Goal: Task Accomplishment & Management: Use online tool/utility

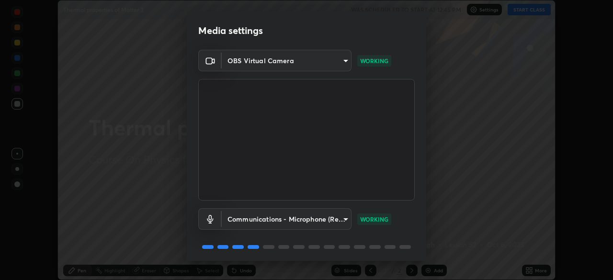
scroll to position [34, 0]
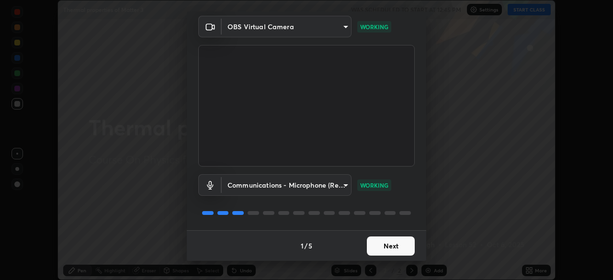
click at [395, 243] on button "Next" at bounding box center [391, 245] width 48 height 19
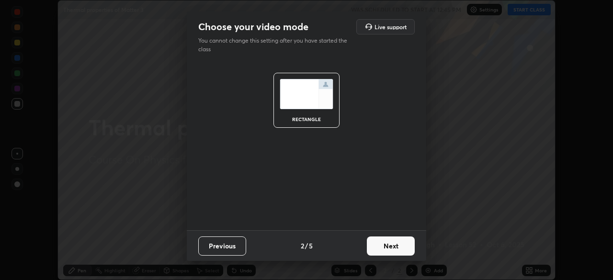
scroll to position [0, 0]
click at [400, 249] on button "Next" at bounding box center [391, 245] width 48 height 19
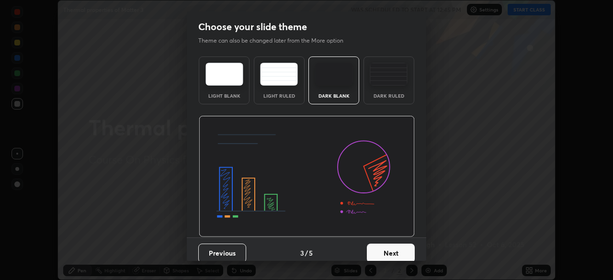
click at [402, 247] on button "Next" at bounding box center [391, 253] width 48 height 19
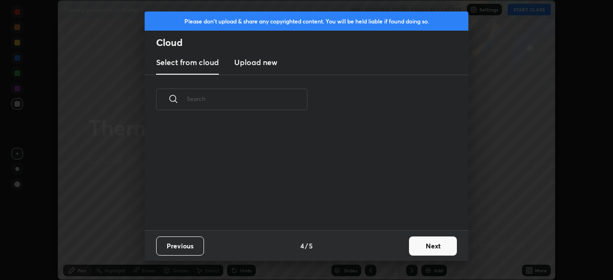
click at [436, 245] on button "Next" at bounding box center [433, 245] width 48 height 19
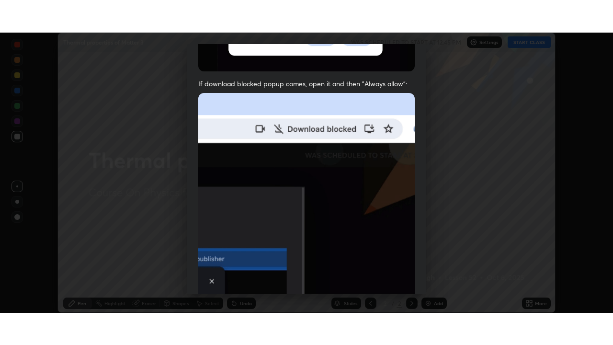
scroll to position [229, 0]
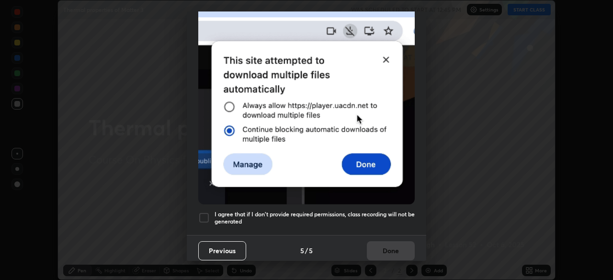
click at [200, 212] on div at bounding box center [203, 217] width 11 height 11
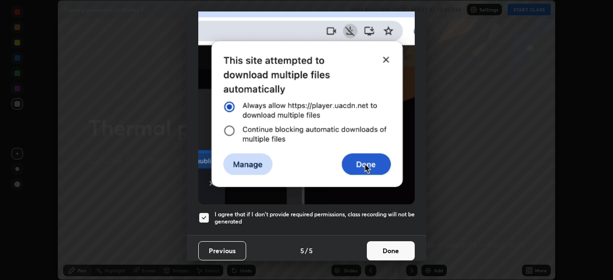
click at [396, 247] on button "Done" at bounding box center [391, 250] width 48 height 19
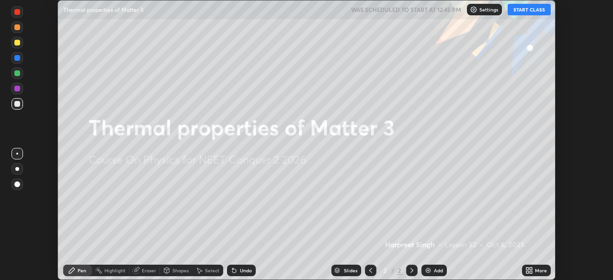
click at [526, 14] on button "START CLASS" at bounding box center [528, 9] width 43 height 11
click at [539, 270] on div "More" at bounding box center [541, 270] width 12 height 5
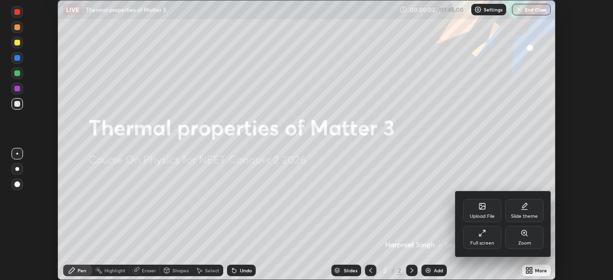
click at [481, 237] on div "Full screen" at bounding box center [482, 237] width 38 height 23
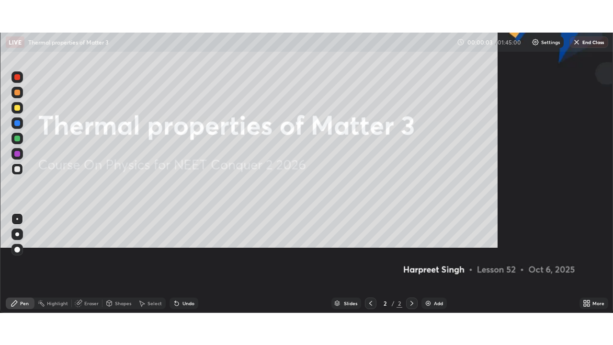
scroll to position [345, 613]
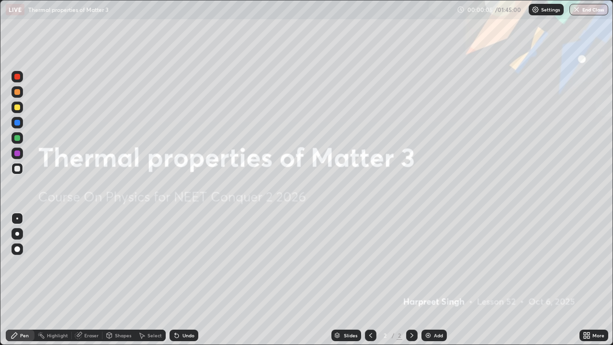
click at [439, 280] on div "Add" at bounding box center [438, 335] width 9 height 5
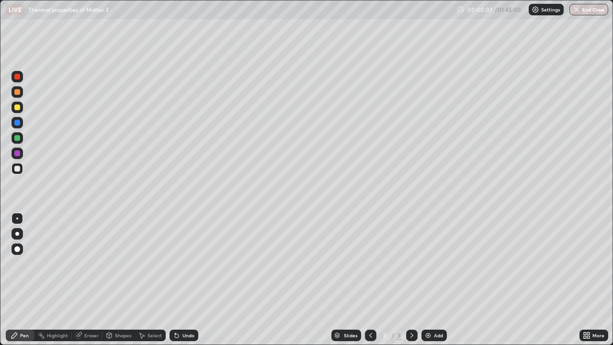
click at [17, 108] on div at bounding box center [17, 107] width 6 height 6
click at [89, 280] on div "Eraser" at bounding box center [91, 335] width 14 height 5
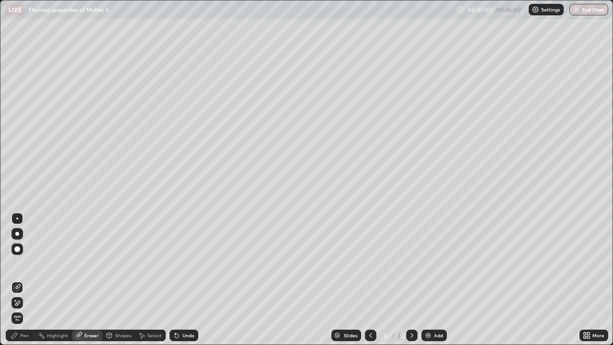
click at [27, 280] on div "Pen" at bounding box center [24, 335] width 9 height 5
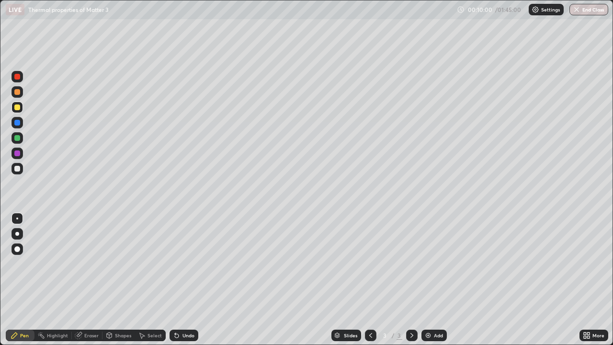
click at [16, 169] on div at bounding box center [17, 169] width 6 height 6
click at [436, 280] on div "Add" at bounding box center [438, 335] width 9 height 5
click at [18, 110] on div at bounding box center [16, 106] width 11 height 11
click at [94, 280] on div "Eraser" at bounding box center [91, 335] width 14 height 5
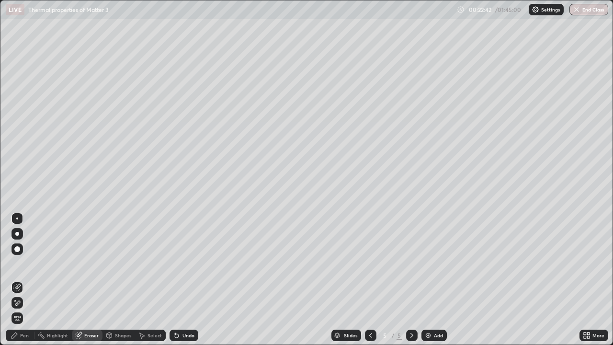
click at [23, 280] on div "Pen" at bounding box center [20, 334] width 29 height 11
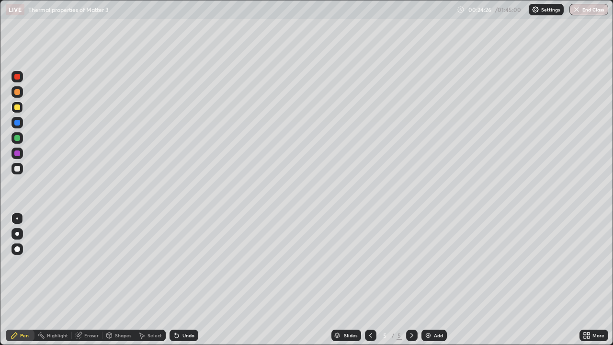
click at [18, 170] on div at bounding box center [17, 169] width 6 height 6
click at [438, 280] on div "Add" at bounding box center [438, 335] width 9 height 5
click at [16, 109] on div at bounding box center [17, 107] width 6 height 6
click at [94, 280] on div "Eraser" at bounding box center [91, 335] width 14 height 5
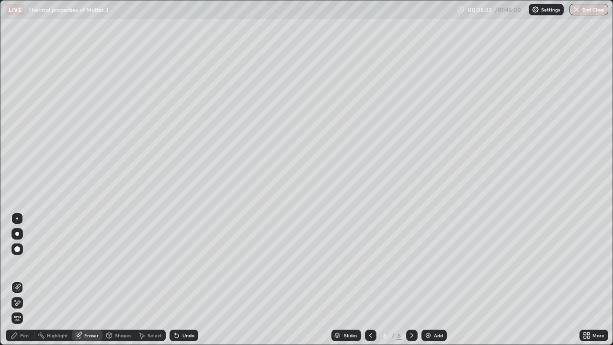
click at [22, 280] on div "Pen" at bounding box center [24, 335] width 9 height 5
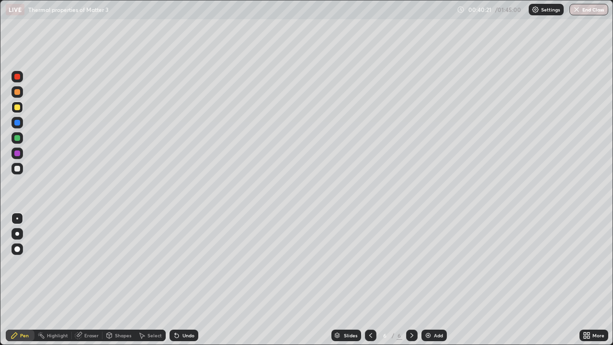
click at [15, 169] on div at bounding box center [17, 169] width 6 height 6
click at [438, 280] on div "Add" at bounding box center [438, 335] width 9 height 5
click at [95, 280] on div "Eraser" at bounding box center [91, 335] width 14 height 5
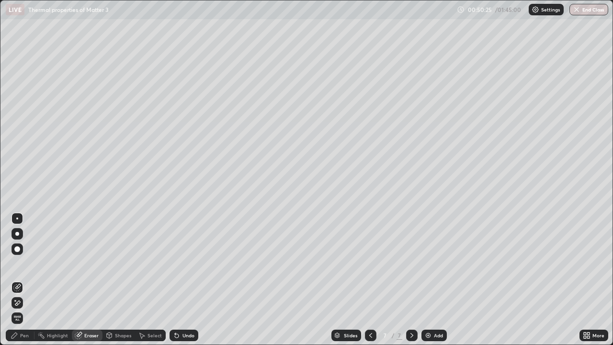
click at [22, 280] on div "Pen" at bounding box center [24, 335] width 9 height 5
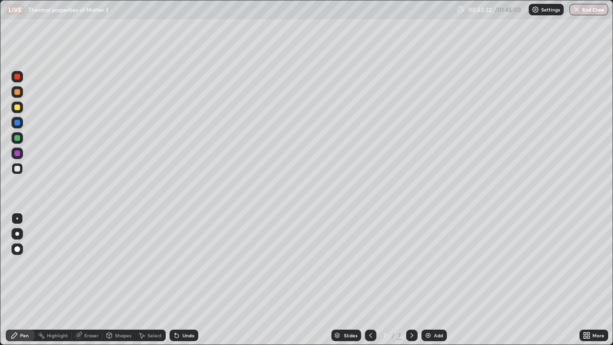
click at [92, 280] on div "Eraser" at bounding box center [91, 335] width 14 height 5
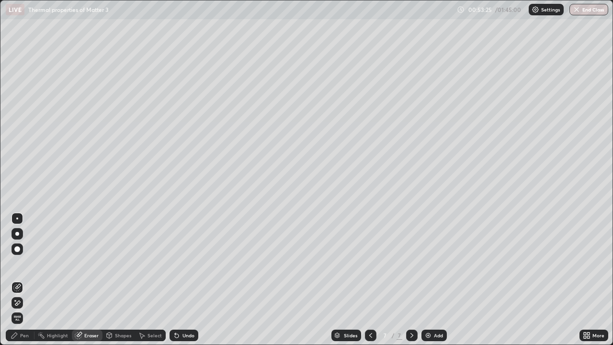
click at [25, 280] on div "Pen" at bounding box center [20, 334] width 29 height 11
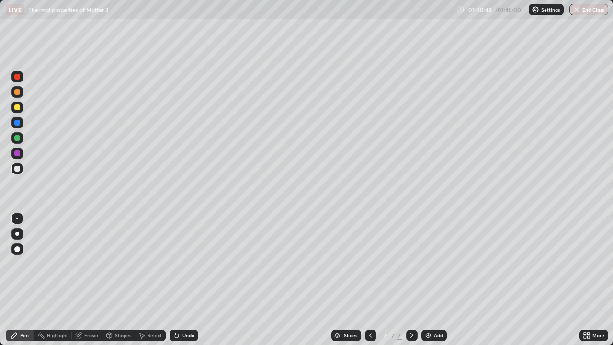
click at [438, 280] on div "Add" at bounding box center [438, 335] width 9 height 5
click at [90, 280] on div "Eraser" at bounding box center [91, 335] width 14 height 5
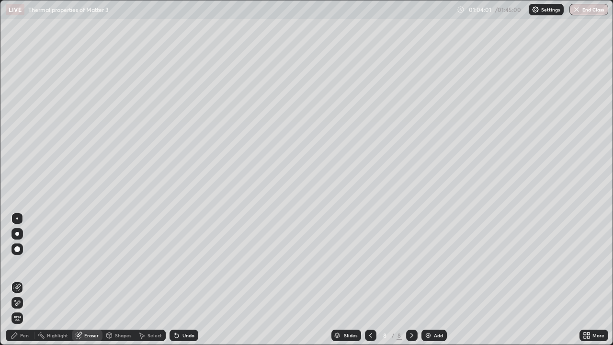
click at [25, 280] on div "Pen" at bounding box center [24, 335] width 9 height 5
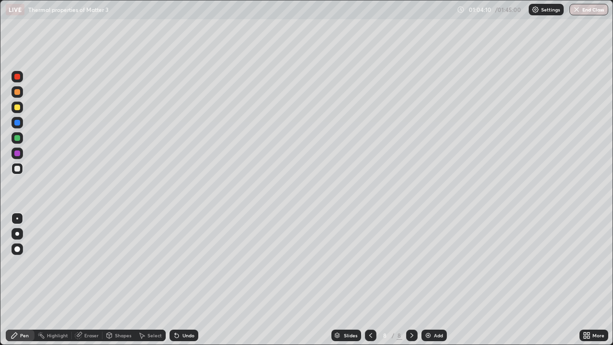
click at [93, 280] on div "Eraser" at bounding box center [91, 335] width 14 height 5
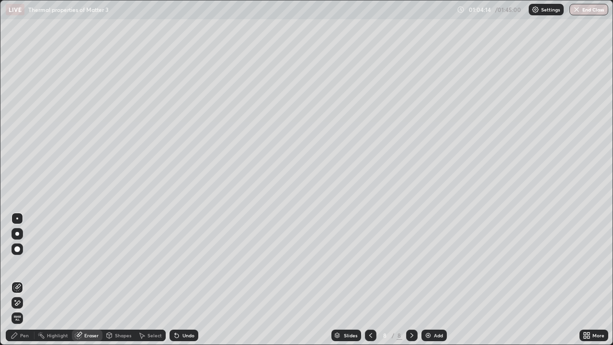
click at [30, 280] on div "Pen" at bounding box center [20, 334] width 29 height 11
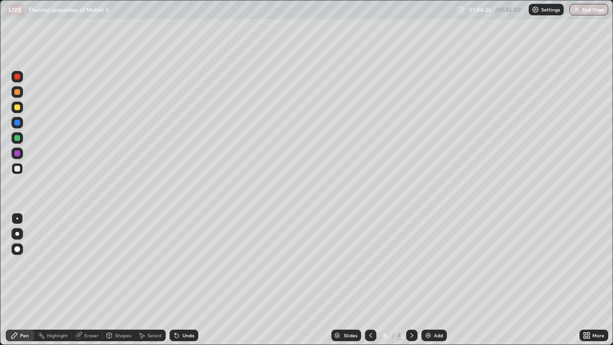
click at [438, 280] on div "Add" at bounding box center [438, 335] width 9 height 5
click at [20, 108] on div at bounding box center [17, 107] width 6 height 6
click at [89, 280] on div "Eraser" at bounding box center [91, 335] width 14 height 5
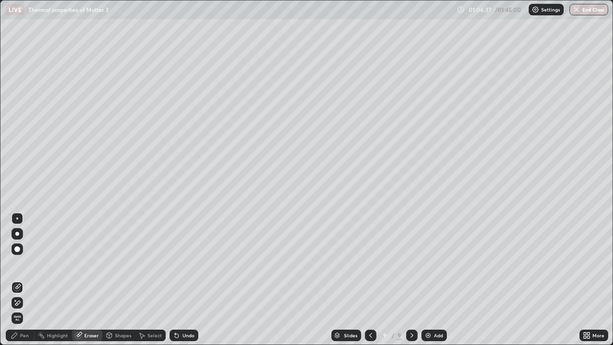
click at [26, 280] on div "Pen" at bounding box center [24, 335] width 9 height 5
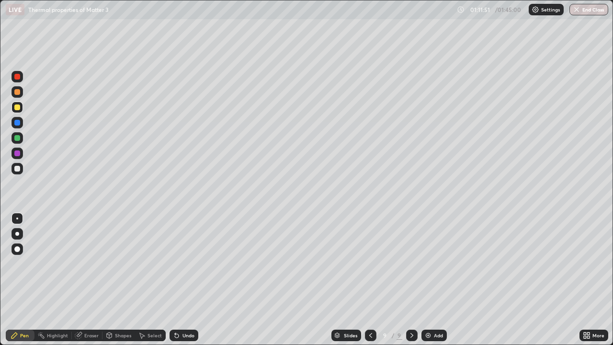
click at [18, 138] on div at bounding box center [17, 138] width 6 height 6
click at [12, 166] on div at bounding box center [16, 168] width 11 height 11
click at [435, 280] on div "Add" at bounding box center [438, 335] width 9 height 5
click at [19, 173] on div at bounding box center [16, 168] width 11 height 11
click at [18, 110] on div at bounding box center [17, 107] width 6 height 6
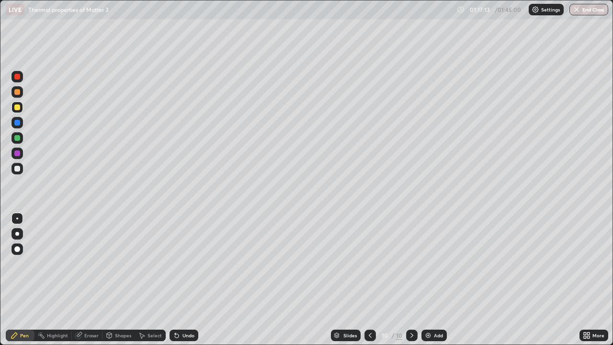
click at [17, 170] on div at bounding box center [17, 169] width 6 height 6
click at [18, 93] on div at bounding box center [17, 92] width 6 height 6
click at [16, 171] on div at bounding box center [16, 168] width 11 height 11
click at [90, 280] on div "Eraser" at bounding box center [91, 335] width 14 height 5
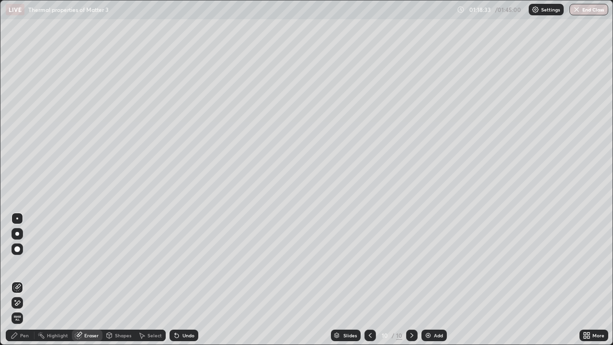
click at [24, 280] on div "Pen" at bounding box center [24, 335] width 9 height 5
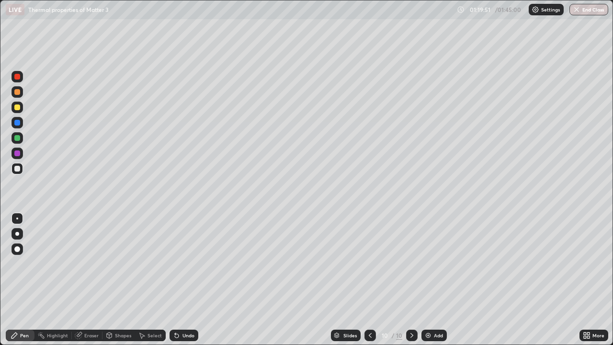
click at [18, 124] on div at bounding box center [17, 123] width 6 height 6
click at [17, 168] on div at bounding box center [17, 169] width 6 height 6
click at [17, 137] on div at bounding box center [17, 138] width 6 height 6
click at [92, 280] on div "Eraser" at bounding box center [91, 335] width 14 height 5
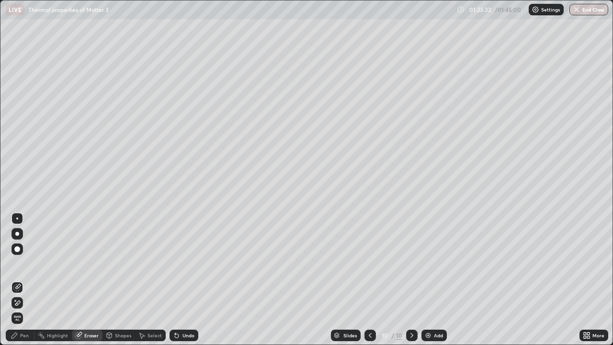
click at [25, 280] on div "Pen" at bounding box center [20, 335] width 29 height 19
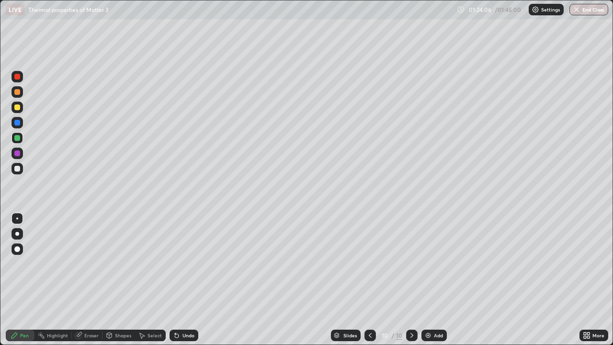
click at [20, 109] on div at bounding box center [16, 106] width 11 height 11
click at [439, 280] on div "Add" at bounding box center [438, 335] width 9 height 5
click at [13, 169] on div at bounding box center [16, 168] width 11 height 11
click at [91, 280] on div "Eraser" at bounding box center [91, 335] width 14 height 5
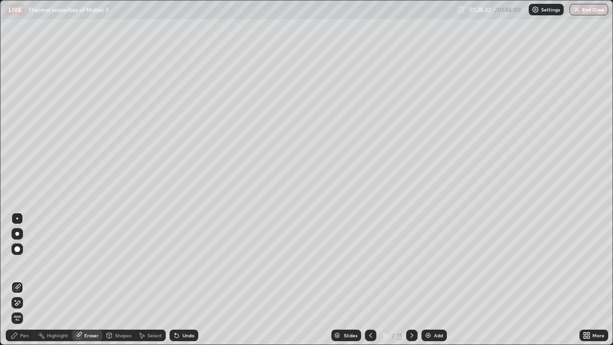
click at [20, 280] on div "Pen" at bounding box center [20, 334] width 29 height 11
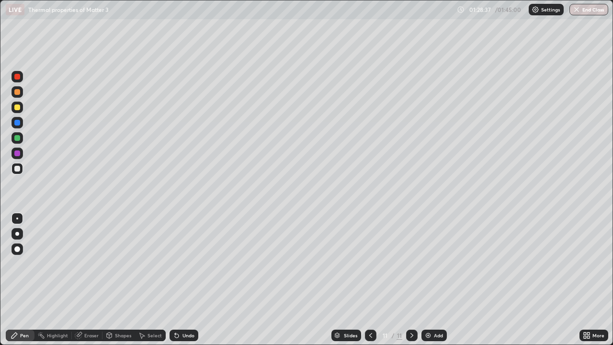
click at [86, 280] on div "Eraser" at bounding box center [91, 335] width 14 height 5
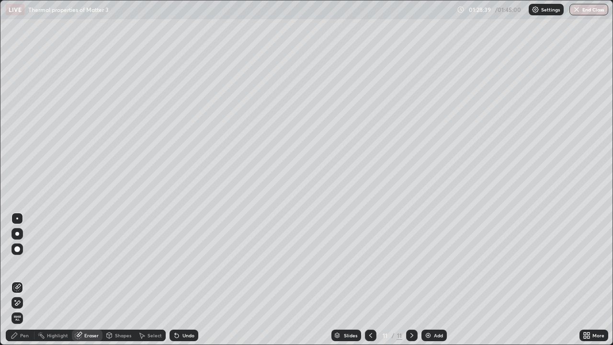
click at [26, 280] on div "Pen" at bounding box center [20, 334] width 29 height 11
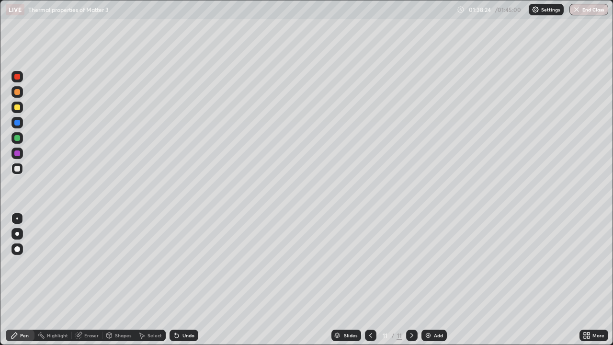
click at [18, 109] on div at bounding box center [17, 107] width 6 height 6
click at [93, 280] on div "Eraser" at bounding box center [91, 335] width 14 height 5
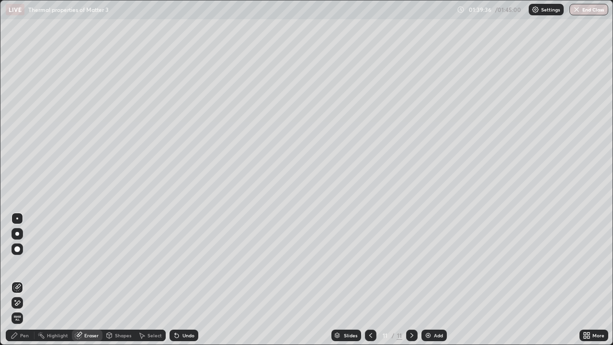
click at [22, 280] on div "Pen" at bounding box center [24, 335] width 9 height 5
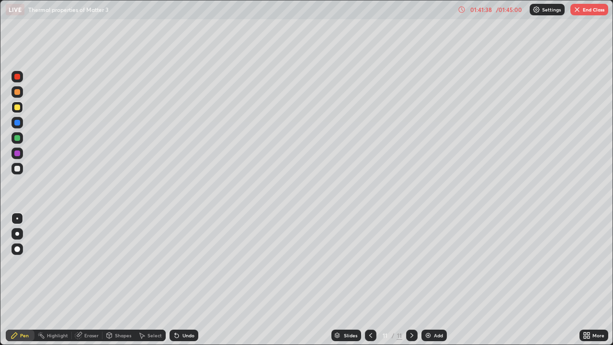
click at [18, 137] on div at bounding box center [17, 138] width 6 height 6
click at [19, 167] on div at bounding box center [17, 169] width 6 height 6
click at [439, 280] on div "Add" at bounding box center [438, 335] width 9 height 5
click at [18, 108] on div at bounding box center [17, 107] width 6 height 6
click at [369, 280] on icon at bounding box center [371, 335] width 8 height 8
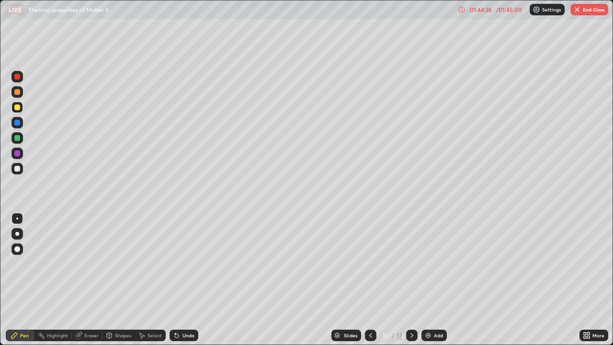
click at [411, 280] on icon at bounding box center [412, 335] width 8 height 8
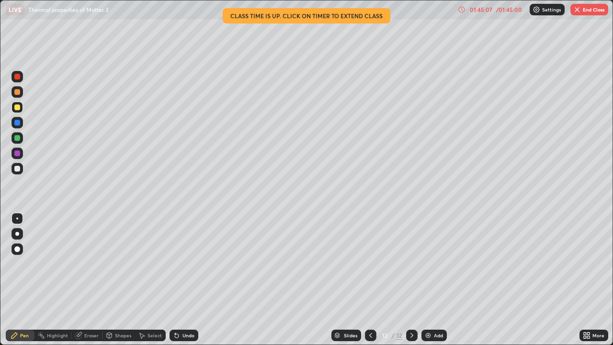
click at [512, 10] on div "/ 01:45:00" at bounding box center [509, 10] width 30 height 6
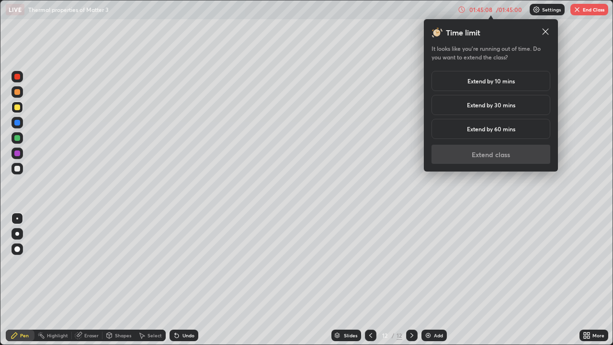
click at [504, 105] on h5 "Extend by 30 mins" at bounding box center [491, 105] width 48 height 9
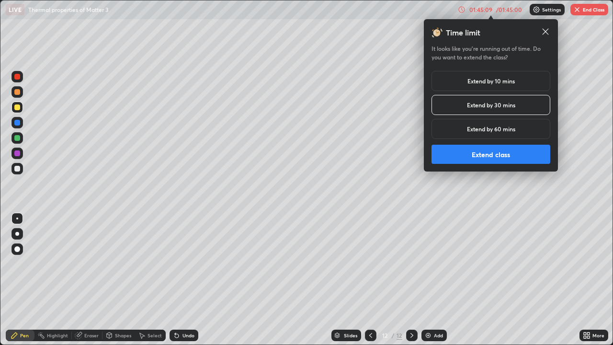
click at [506, 148] on button "Extend class" at bounding box center [490, 154] width 119 height 19
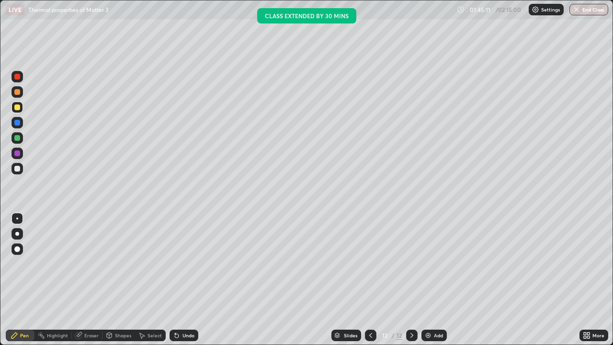
click at [18, 168] on div at bounding box center [17, 169] width 6 height 6
click at [93, 280] on div "Eraser" at bounding box center [87, 334] width 31 height 11
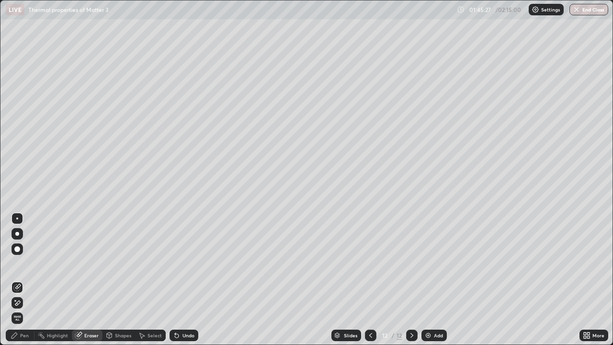
click at [27, 280] on div "Pen" at bounding box center [24, 335] width 9 height 5
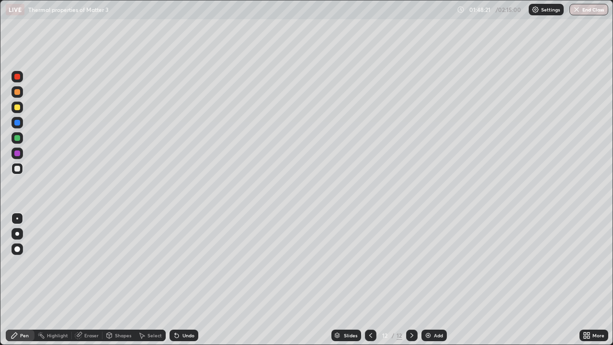
click at [21, 108] on div at bounding box center [16, 106] width 11 height 11
click at [17, 170] on div at bounding box center [17, 169] width 6 height 6
click at [18, 138] on div at bounding box center [17, 138] width 6 height 6
click at [440, 280] on div "Add" at bounding box center [438, 335] width 9 height 5
click at [18, 169] on div at bounding box center [17, 169] width 6 height 6
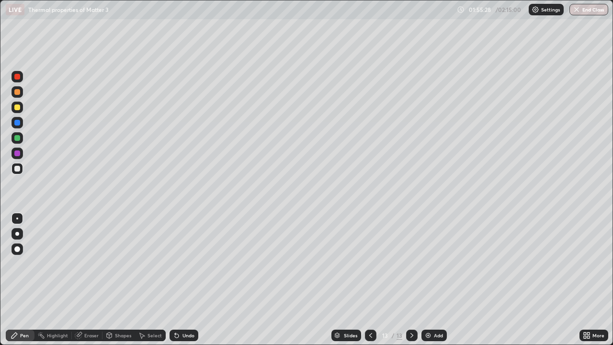
click at [18, 109] on div at bounding box center [17, 107] width 6 height 6
click at [21, 169] on div at bounding box center [16, 168] width 11 height 11
click at [439, 280] on div "Add" at bounding box center [438, 335] width 9 height 5
click at [370, 280] on icon at bounding box center [371, 335] width 8 height 8
click at [370, 280] on icon at bounding box center [370, 335] width 3 height 5
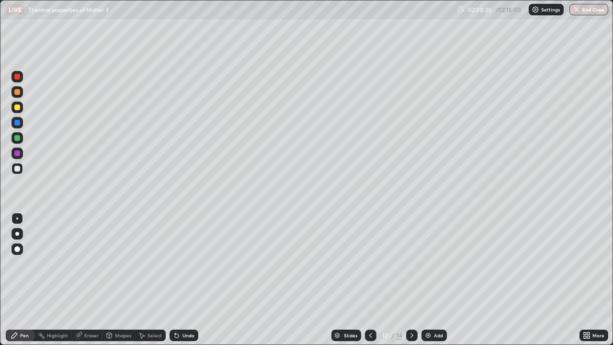
click at [413, 280] on icon at bounding box center [412, 335] width 8 height 8
click at [414, 280] on icon at bounding box center [412, 335] width 8 height 8
click at [369, 280] on icon at bounding box center [370, 335] width 3 height 5
click at [370, 280] on icon at bounding box center [371, 335] width 8 height 8
click at [588, 11] on button "End Class" at bounding box center [589, 9] width 38 height 11
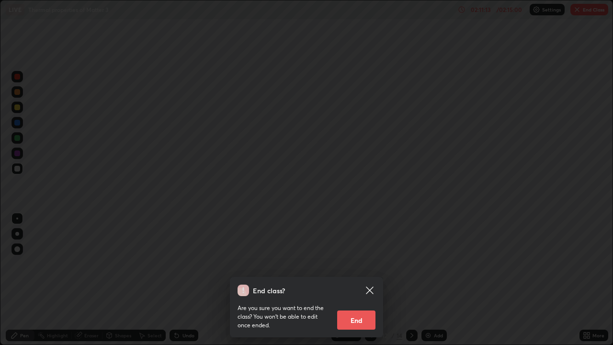
click at [362, 280] on button "End" at bounding box center [356, 319] width 38 height 19
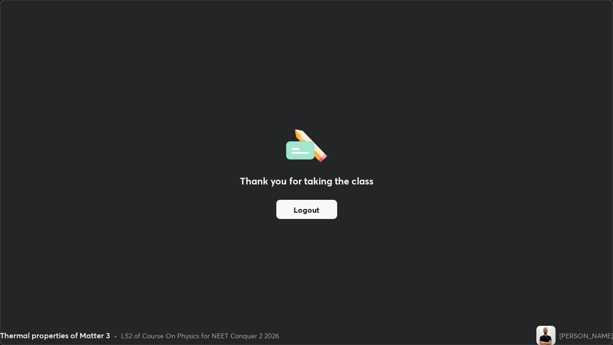
click at [324, 212] on button "Logout" at bounding box center [306, 209] width 61 height 19
